Goal: Book appointment/travel/reservation

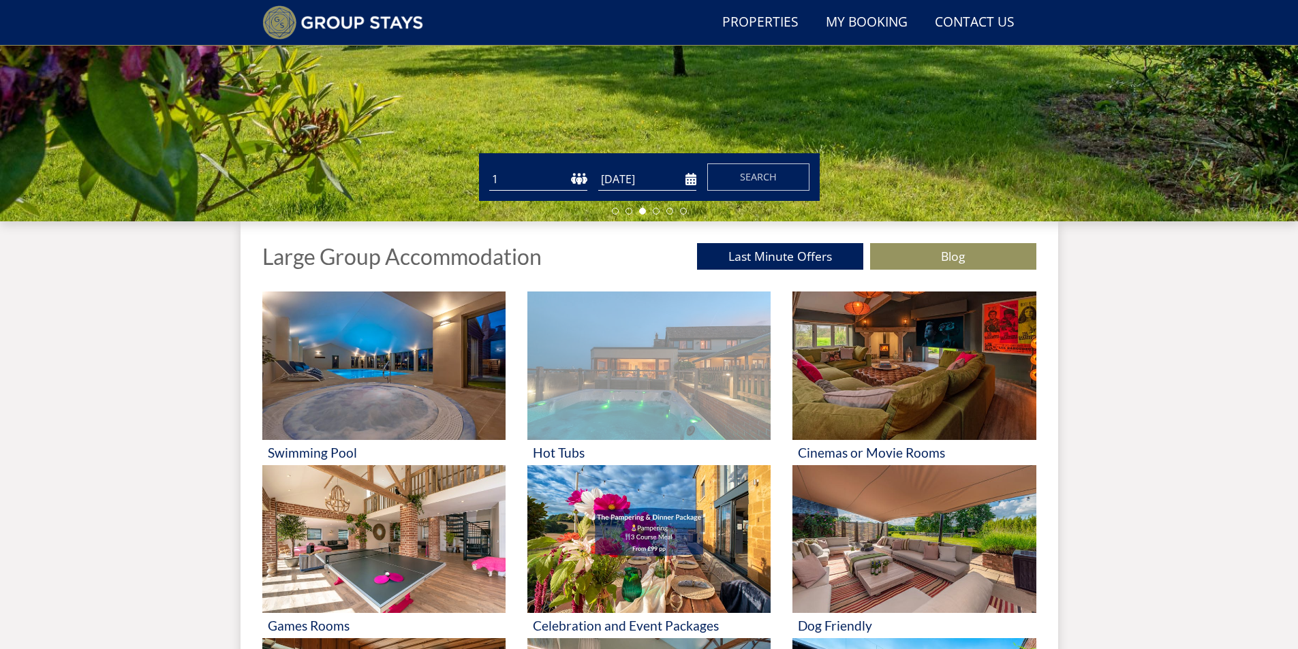
scroll to position [309, 0]
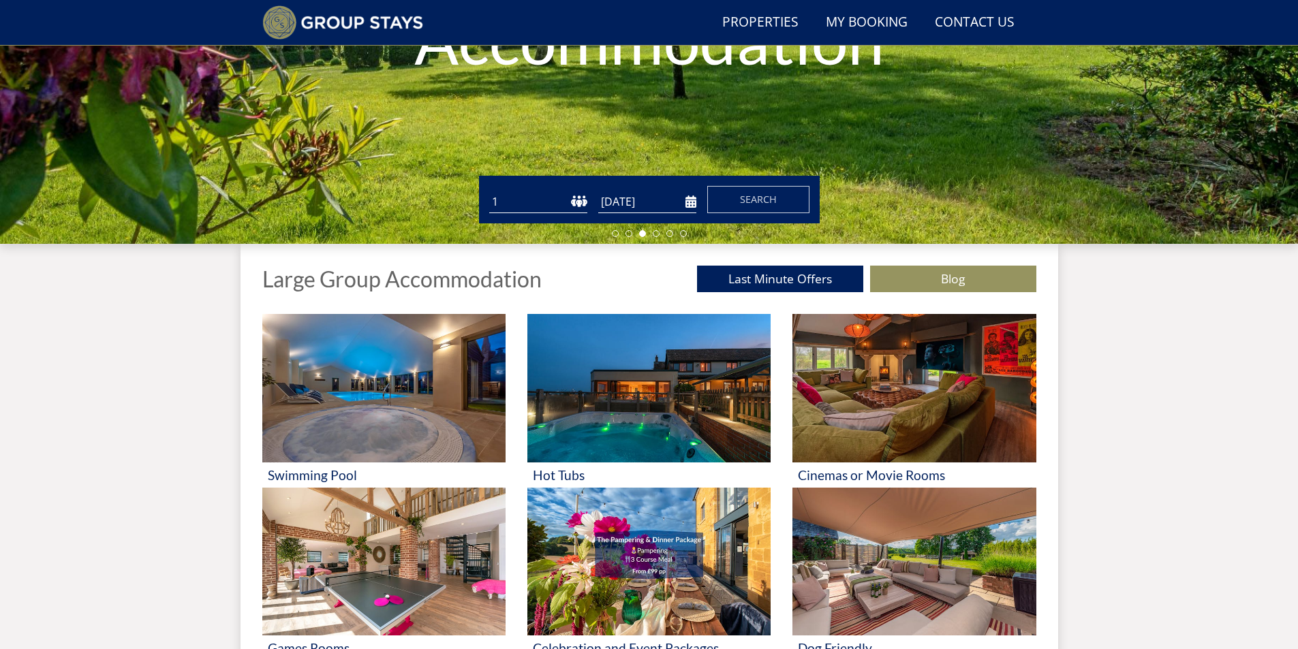
click at [519, 200] on select "1 2 3 4 5 6 7 8 9 10 11 12 13 14 15 16 17 18 19 20 21 22 23 24 25 26 27 28 29 3…" at bounding box center [538, 202] width 98 height 22
select select "12"
click at [489, 191] on select "1 2 3 4 5 6 7 8 9 10 11 12 13 14 15 16 17 18 19 20 21 22 23 24 25 26 27 28 29 3…" at bounding box center [538, 202] width 98 height 22
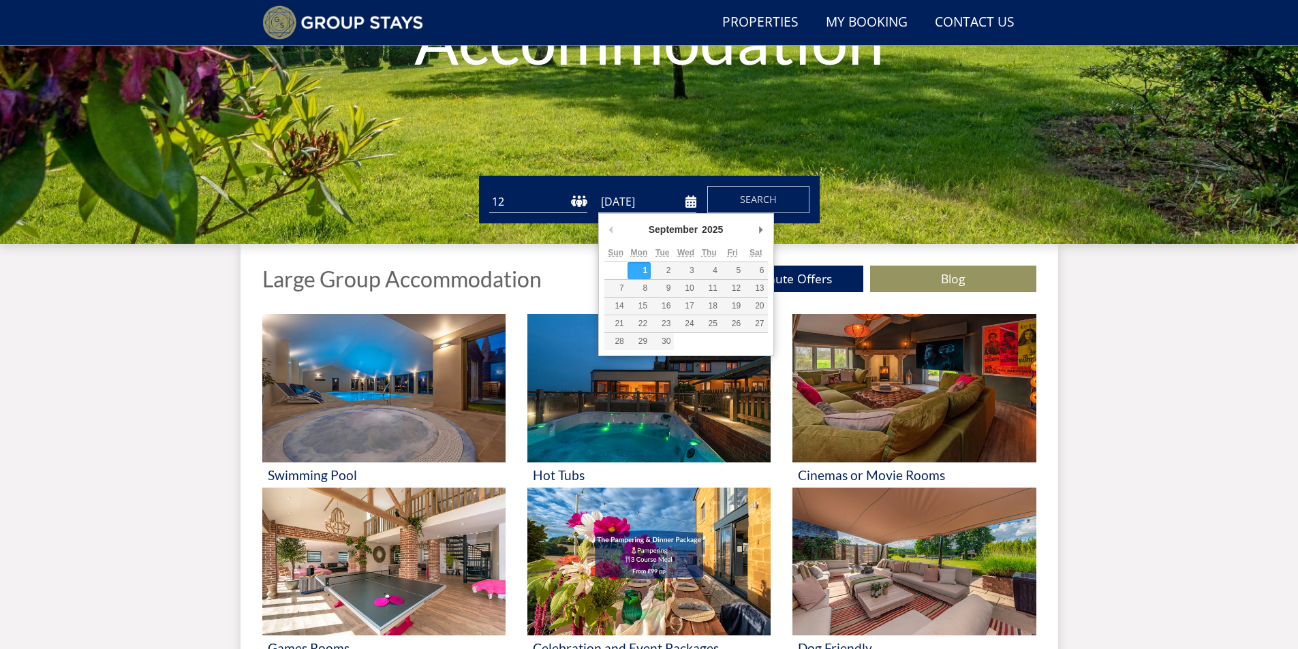
click at [686, 200] on input "[DATE]" at bounding box center [647, 202] width 98 height 22
type input "[DATE]"
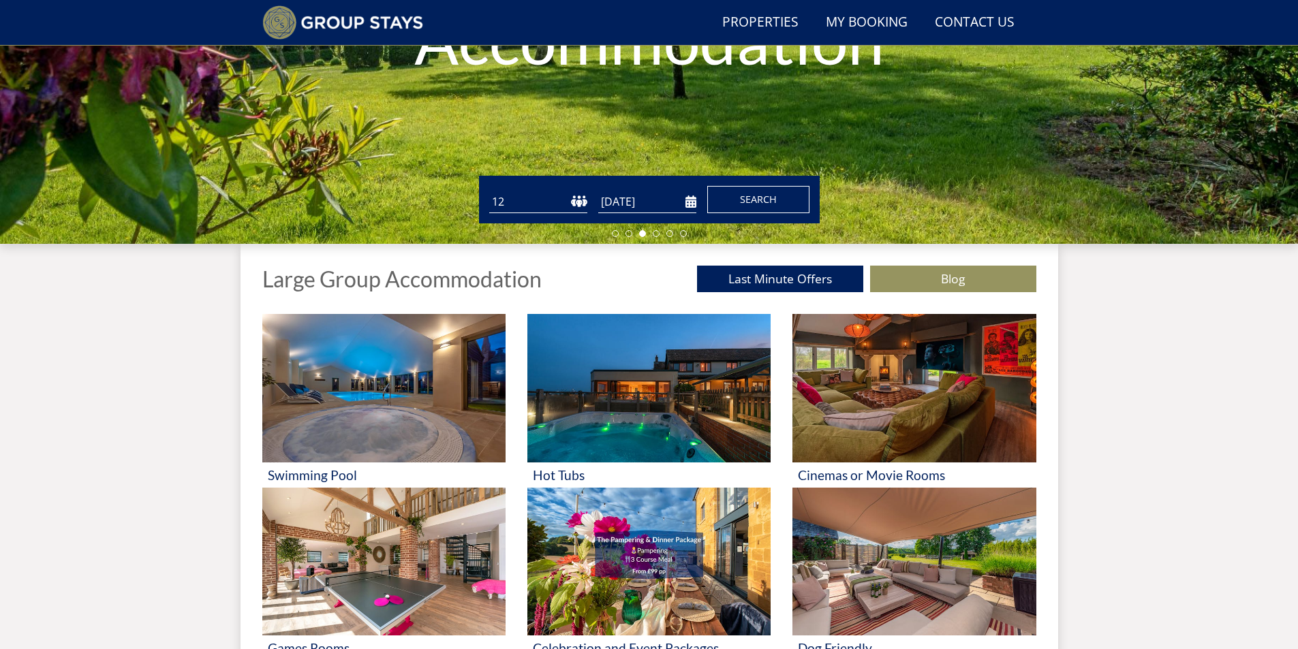
click at [777, 200] on button "Search" at bounding box center [758, 199] width 102 height 27
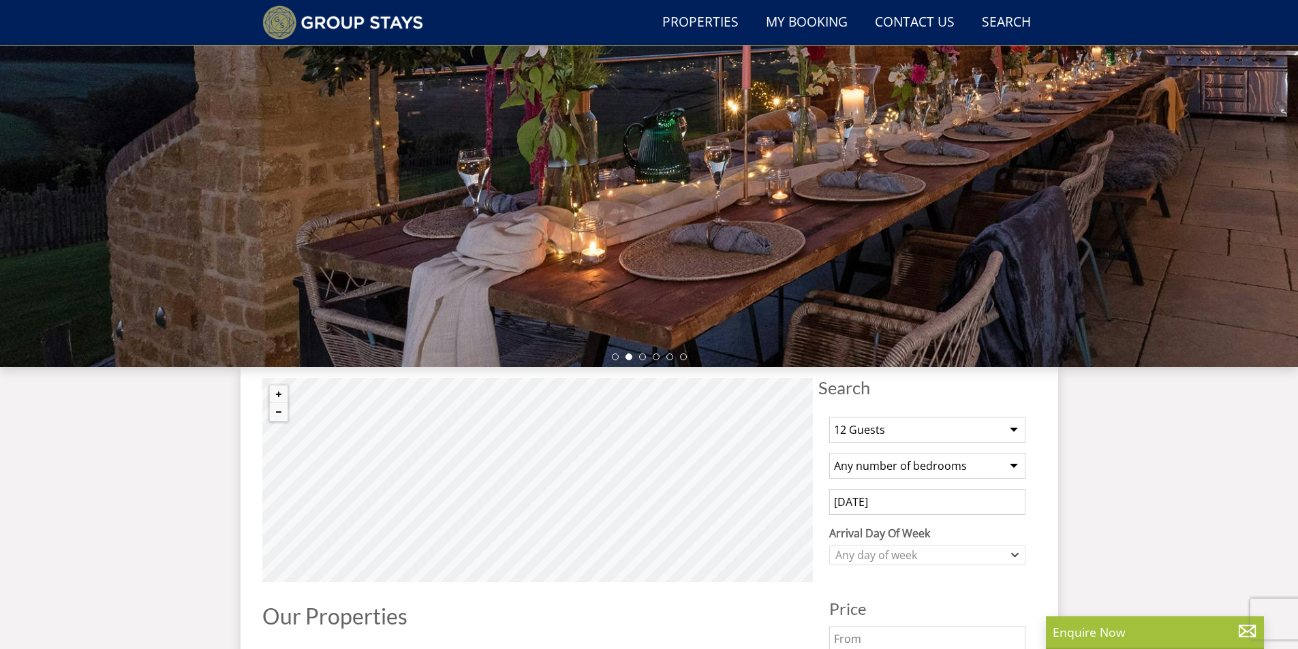
scroll to position [95, 0]
